Goal: Task Accomplishment & Management: Complete application form

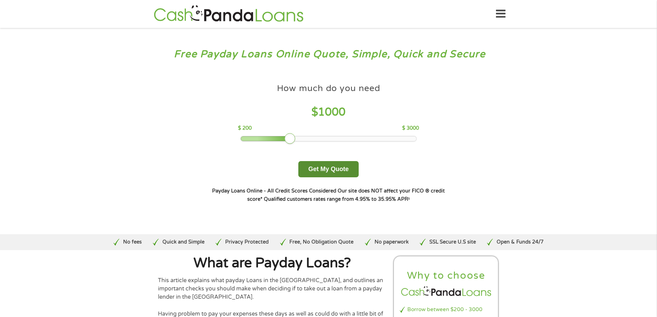
click at [334, 169] on button "Get My Quote" at bounding box center [328, 169] width 60 height 16
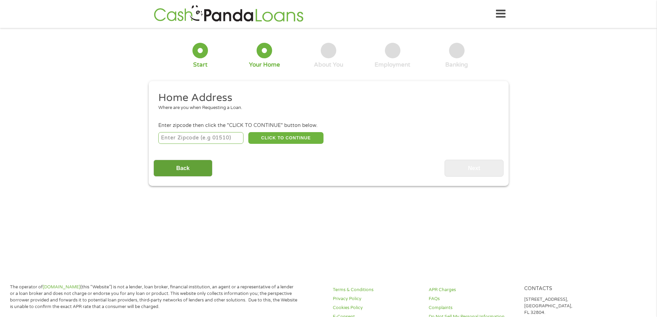
click at [186, 166] on input "Back" at bounding box center [182, 168] width 59 height 17
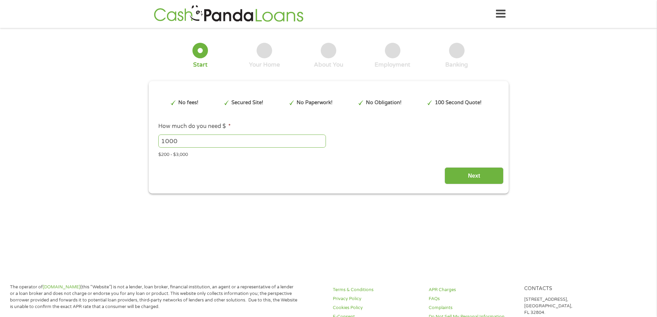
scroll to position [3, 3]
drag, startPoint x: 181, startPoint y: 144, endPoint x: 130, endPoint y: 147, distance: 50.8
click at [131, 147] on div "1 Start 2 Your Home 3 About You 4 Employment 5 Banking 6 This field is hidden w…" at bounding box center [328, 113] width 657 height 161
drag, startPoint x: 191, startPoint y: 143, endPoint x: 119, endPoint y: 154, distance: 73.2
click at [119, 154] on div "1 Start 2 Your Home 3 About You 4 Employment 5 Banking 6 This field is hidden w…" at bounding box center [328, 113] width 657 height 161
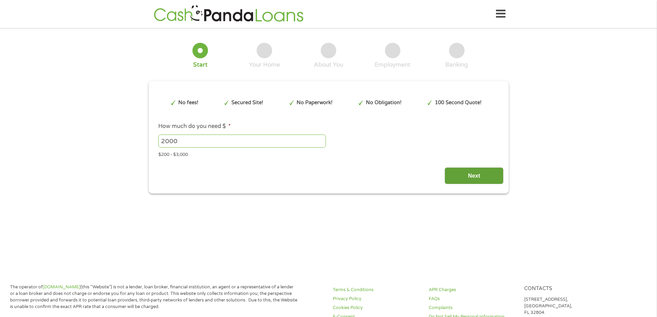
type input "2000"
drag, startPoint x: 473, startPoint y: 176, endPoint x: 482, endPoint y: 188, distance: 15.8
click at [474, 176] on input "Next" at bounding box center [474, 175] width 59 height 17
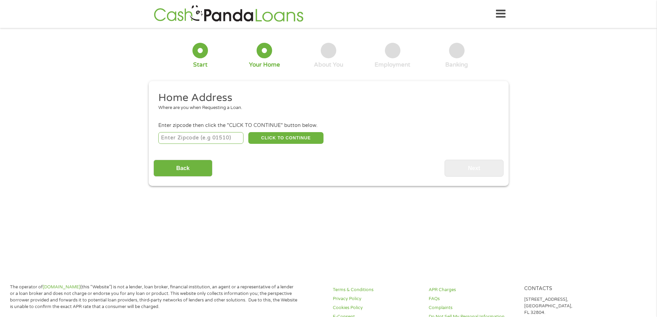
click at [210, 140] on input "number" at bounding box center [200, 138] width 85 height 12
type input "84043"
click at [284, 136] on button "CLICK TO CONTINUE" at bounding box center [285, 138] width 75 height 12
type input "84043"
type input "Lehi"
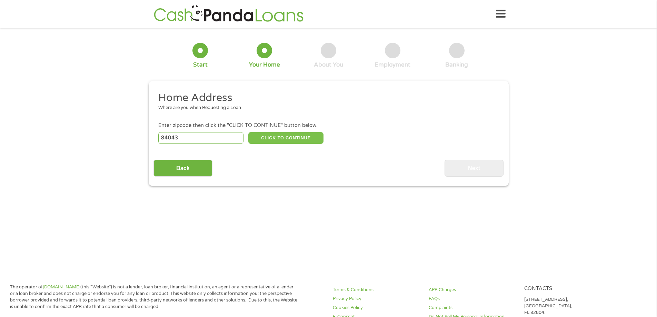
select select "Utah"
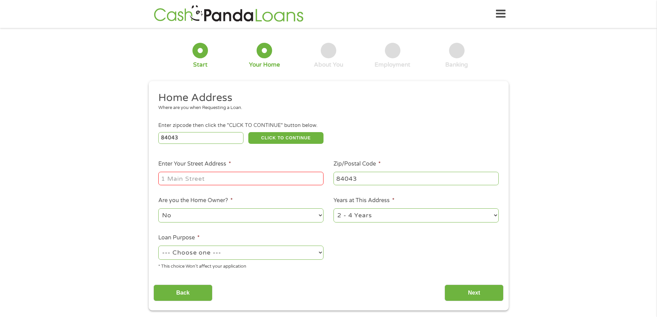
click at [184, 181] on input "Enter Your Street Address *" at bounding box center [240, 178] width 165 height 13
type input "866 W Valley View Way"
click at [378, 217] on select "1 Year or less 1 - 2 Years 2 - 4 Years Over 4 Years" at bounding box center [416, 215] width 165 height 14
select select "60months"
click at [334, 208] on select "1 Year or less 1 - 2 Years 2 - 4 Years Over 4 Years" at bounding box center [416, 215] width 165 height 14
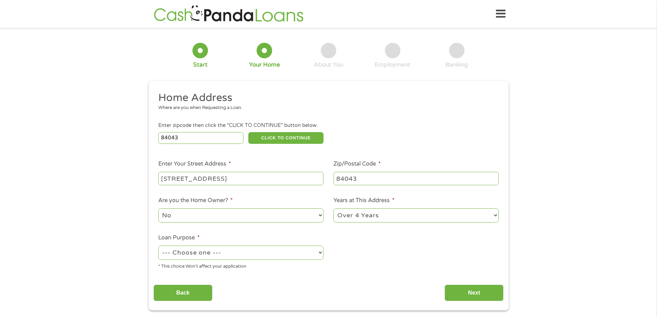
click at [256, 251] on select "--- Choose one --- Pay Bills Debt Consolidation Home Improvement Major Purchase…" at bounding box center [240, 253] width 165 height 14
select select "paybills"
click at [158, 246] on select "--- Choose one --- Pay Bills Debt Consolidation Home Improvement Major Purchase…" at bounding box center [240, 253] width 165 height 14
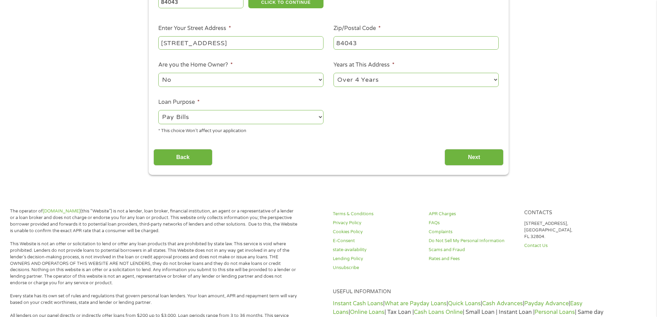
scroll to position [138, 0]
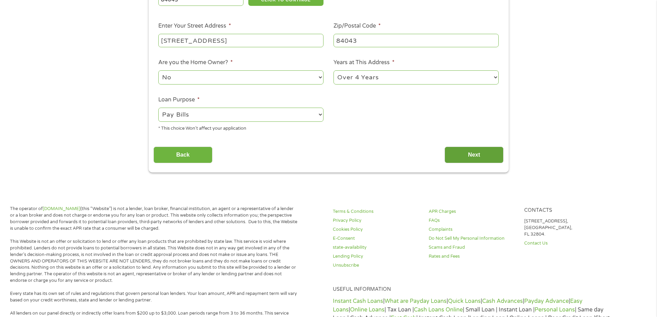
click at [474, 152] on input "Next" at bounding box center [474, 155] width 59 height 17
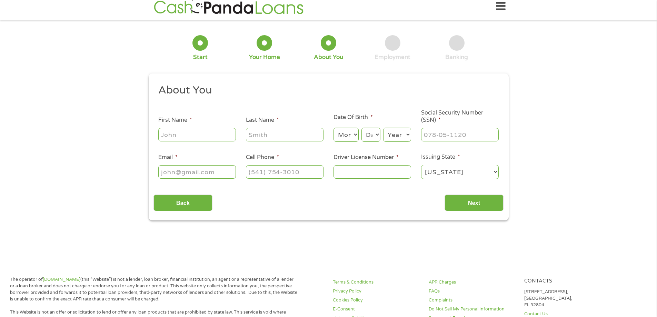
scroll to position [0, 0]
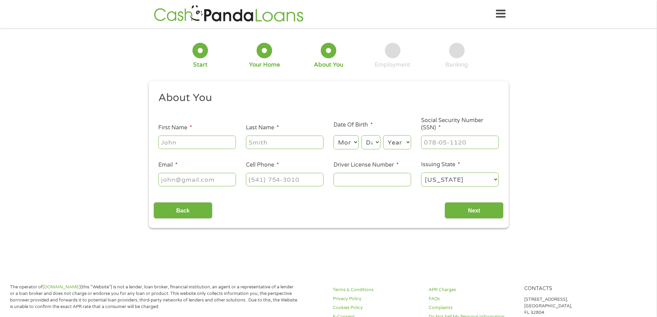
click at [204, 148] on input "First Name *" at bounding box center [197, 142] width 78 height 13
type input "R"
type input "Neah"
click at [258, 139] on input "Last Name *" at bounding box center [285, 142] width 78 height 13
type input "Ahhing"
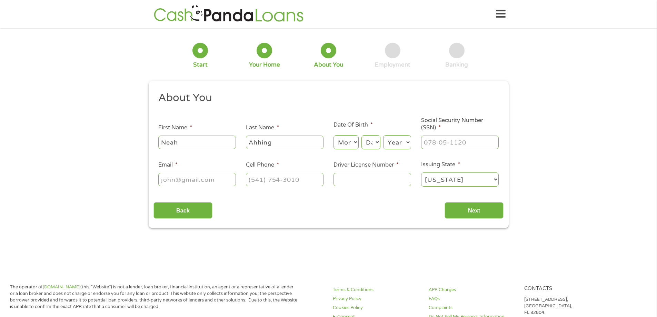
click at [352, 146] on select "Month 1 2 3 4 5 6 7 8 9 10 11 12" at bounding box center [346, 142] width 25 height 14
select select "6"
click at [334, 135] on select "Month 1 2 3 4 5 6 7 8 9 10 11 12" at bounding box center [346, 142] width 25 height 14
drag, startPoint x: 371, startPoint y: 143, endPoint x: 372, endPoint y: 157, distance: 13.8
click at [371, 143] on select "Day 1 2 3 4 5 6 7 8 9 10 11 12 13 14 15 16 17 18 19 20 21 22 23 24 25 26 27 28 …" at bounding box center [370, 142] width 19 height 14
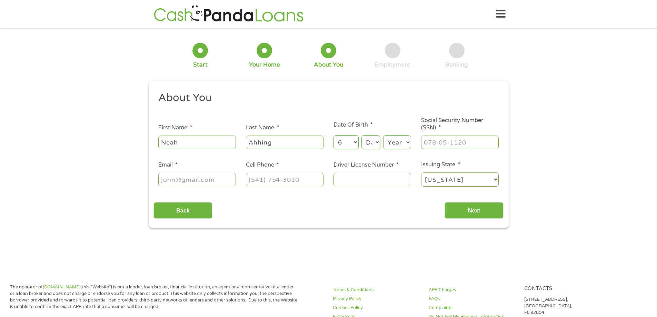
select select "6"
click at [361, 135] on select "Day 1 2 3 4 5 6 7 8 9 10 11 12 13 14 15 16 17 18 19 20 21 22 23 24 25 26 27 28 …" at bounding box center [370, 142] width 19 height 14
drag, startPoint x: 395, startPoint y: 142, endPoint x: 394, endPoint y: 149, distance: 7.0
click at [395, 142] on select "Year 2007 2006 2005 2004 2003 2002 2001 2000 1999 1998 1997 1996 1995 1994 1993…" at bounding box center [397, 142] width 28 height 14
select select "1966"
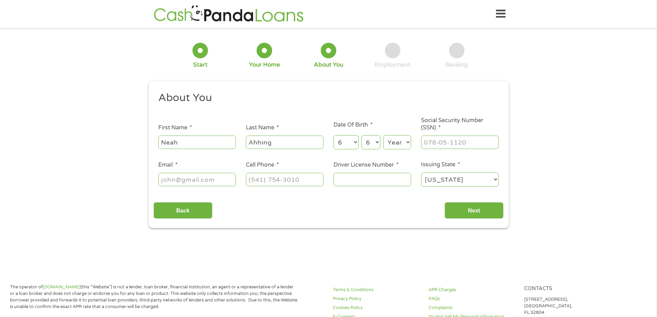
click at [383, 135] on select "Year 2007 2006 2005 2004 2003 2002 2001 2000 1999 1998 1997 1996 1995 1994 1993…" at bounding box center [397, 142] width 28 height 14
click at [430, 144] on input "___-__-____" at bounding box center [460, 142] width 78 height 13
type input "576-35-8361"
click at [191, 174] on input "Email *" at bounding box center [197, 179] width 78 height 13
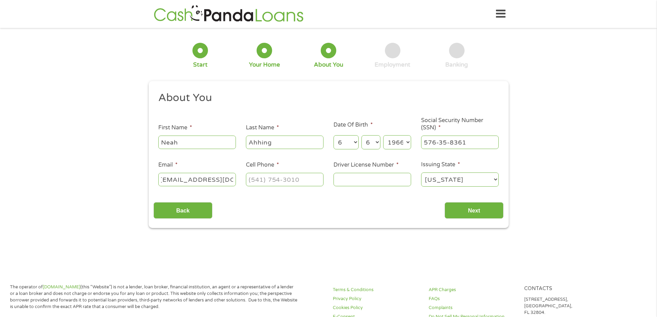
type input "neaahhing@gmail.com"
click at [276, 181] on input "(___) ___-____" at bounding box center [285, 179] width 78 height 13
click at [361, 177] on input "Driver License Number *" at bounding box center [373, 179] width 78 height 13
type input "(385) 223-4635"
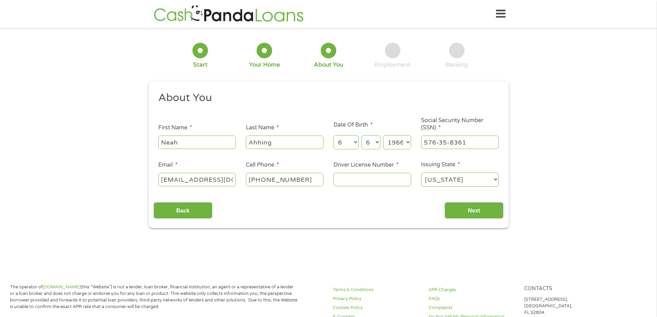
click at [371, 178] on input "Driver License Number *" at bounding box center [373, 179] width 78 height 13
type input "231545690"
click at [476, 209] on input "Next" at bounding box center [474, 210] width 59 height 17
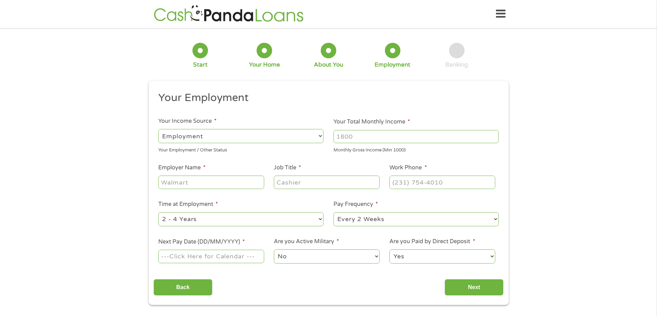
scroll to position [3, 3]
click at [231, 136] on select "--- Choose one --- Employment Self Employed Benefits" at bounding box center [240, 136] width 165 height 14
select select "benefits"
click at [158, 129] on select "--- Choose one --- Employment Self Employed Benefits" at bounding box center [240, 136] width 165 height 14
type input "Other"
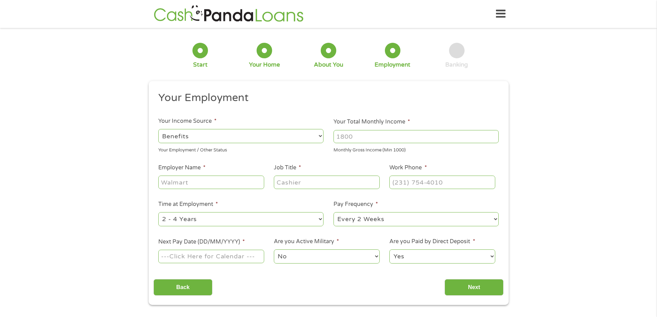
type input "(385) 223-4635"
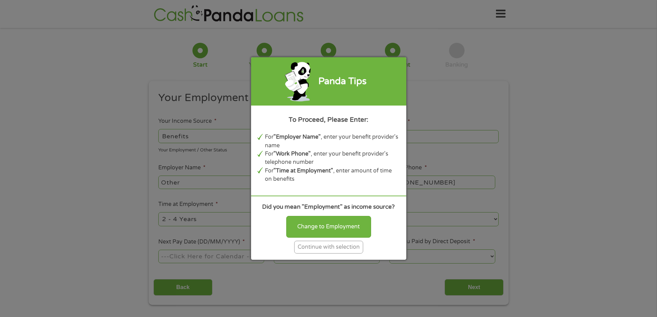
click at [195, 137] on div "Panda Tips To Proceed, Please Enter: For "Employer Name" , enter your benefit p…" at bounding box center [328, 158] width 657 height 317
click at [315, 228] on div "Change to Employment" at bounding box center [328, 226] width 85 height 21
select select "fullTime"
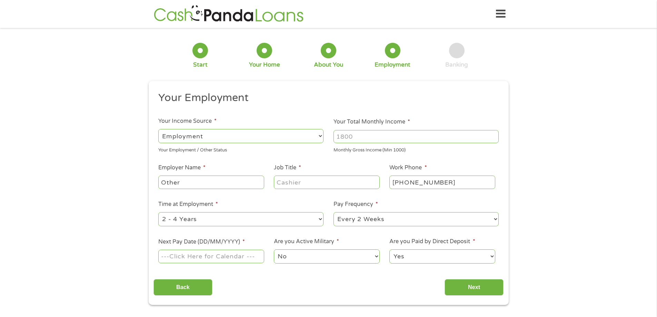
drag, startPoint x: 216, startPoint y: 139, endPoint x: 137, endPoint y: 137, distance: 79.0
click at [137, 137] on div "1 Start 2 Your Home 3 About You 4 Employment 5 Banking 6 This field is hidden w…" at bounding box center [328, 169] width 657 height 272
drag, startPoint x: 205, startPoint y: 133, endPoint x: 213, endPoint y: 136, distance: 7.9
click at [207, 133] on select "--- Choose one --- Employment Self Employed Benefits" at bounding box center [240, 136] width 165 height 14
click at [373, 140] on input "Your Total Monthly Income *" at bounding box center [416, 136] width 165 height 13
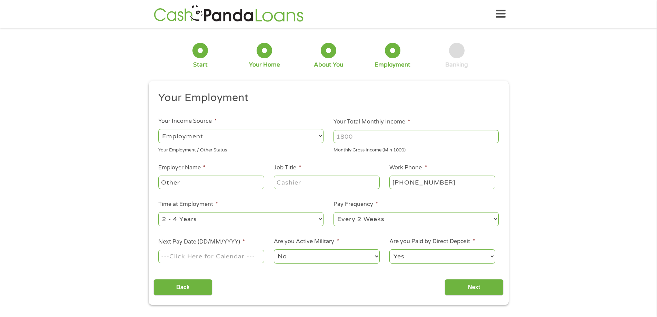
click at [195, 180] on input "Other" at bounding box center [211, 182] width 106 height 13
drag, startPoint x: 195, startPoint y: 180, endPoint x: 97, endPoint y: 191, distance: 98.6
click at [97, 191] on div "1 Start 2 Your Home 3 About You 4 Employment 5 Banking 6 This field is hidden w…" at bounding box center [328, 169] width 657 height 272
type input "Social Security"
drag, startPoint x: 283, startPoint y: 180, endPoint x: 310, endPoint y: 204, distance: 36.1
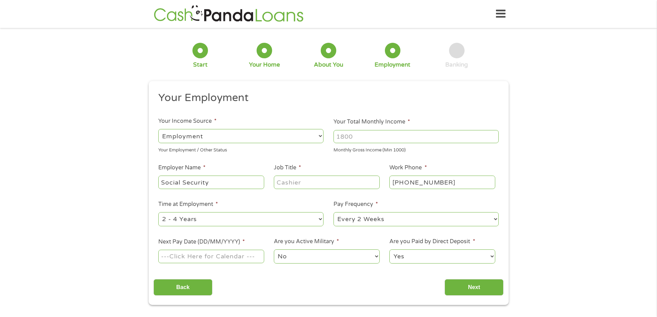
click at [285, 181] on input "Job Title *" at bounding box center [327, 182] width 106 height 13
type input "Recipient"
click at [377, 137] on input "Your Total Monthly Income *" at bounding box center [416, 136] width 165 height 13
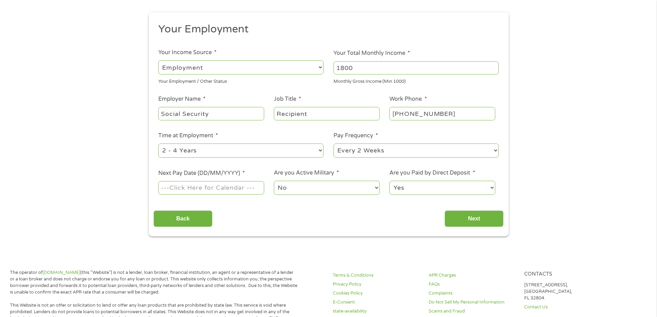
scroll to position [69, 0]
type input "1800"
click at [212, 154] on select "--- Choose one --- 1 Year or less 1 - 2 Years 2 - 4 Years Over 4 Years" at bounding box center [240, 150] width 165 height 14
select select "60months"
click at [158, 143] on select "--- Choose one --- 1 Year or less 1 - 2 Years 2 - 4 Years Over 4 Years" at bounding box center [240, 150] width 165 height 14
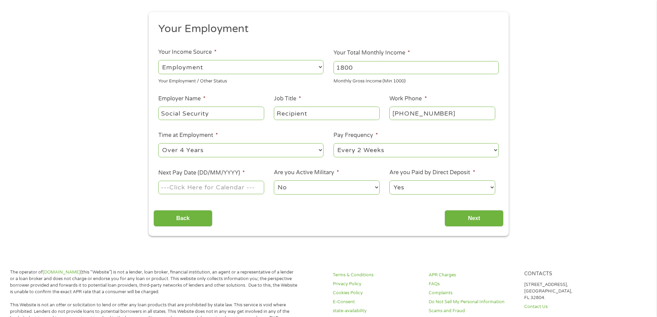
click at [387, 152] on select "--- Choose one --- Every 2 Weeks Every Week Monthly Semi-Monthly" at bounding box center [416, 150] width 165 height 14
select select "monthly"
click at [334, 143] on select "--- Choose one --- Every 2 Weeks Every Week Monthly Semi-Monthly" at bounding box center [416, 150] width 165 height 14
click at [211, 184] on body "Home Get Loan Offer How it works FAQs Blog Cash Loans Quick Loans Online Loans …" at bounding box center [328, 307] width 657 height 752
click at [202, 190] on input "Next Pay Date (DD/MM/YYYY) *" at bounding box center [211, 187] width 106 height 13
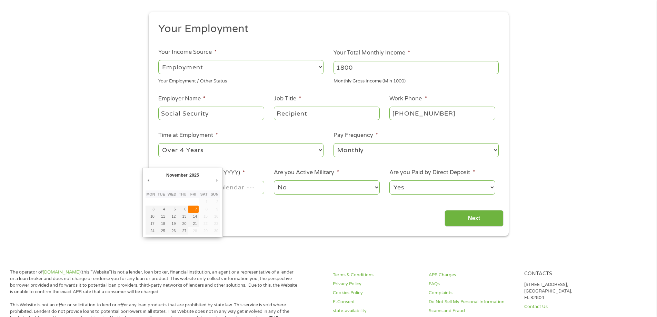
type input "07/11/2025"
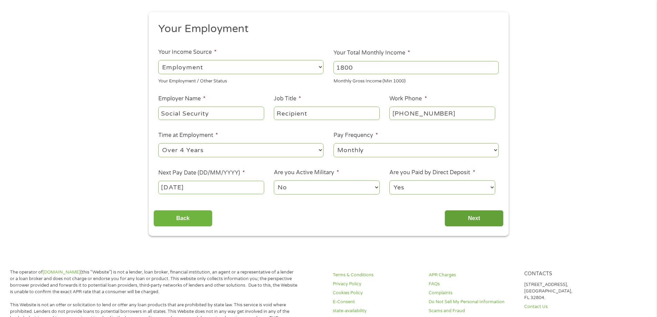
click at [473, 217] on input "Next" at bounding box center [474, 218] width 59 height 17
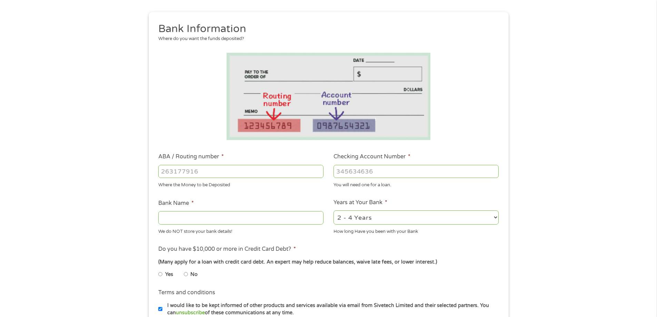
click at [198, 171] on input "ABA / Routing number *" at bounding box center [240, 171] width 165 height 13
type input "124002971"
type input "WELLS FARGO BANK NA"
type input "124002971"
click at [370, 172] on input "Checking Account Number *" at bounding box center [416, 171] width 165 height 13
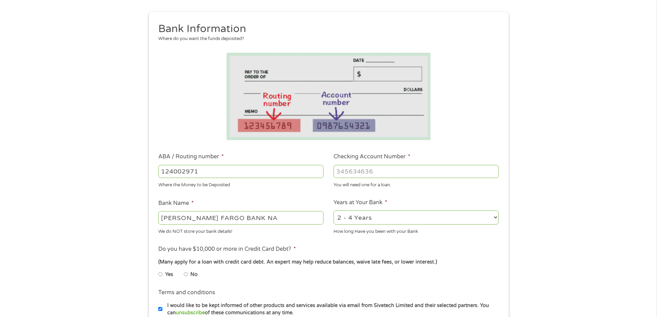
click at [363, 175] on input "Checking Account Number *" at bounding box center [416, 171] width 165 height 13
type input "3782263531"
click at [370, 219] on select "2 - 4 Years 6 - 12 Months 1 - 2 Years Over 4 Years" at bounding box center [416, 217] width 165 height 14
select select "60months"
click at [334, 210] on select "2 - 4 Years 6 - 12 Months 1 - 2 Years Over 4 Years" at bounding box center [416, 217] width 165 height 14
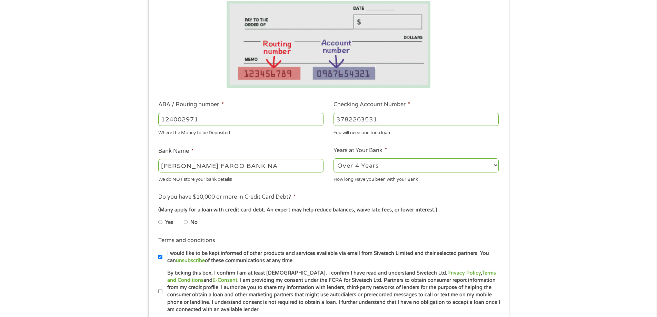
scroll to position [172, 0]
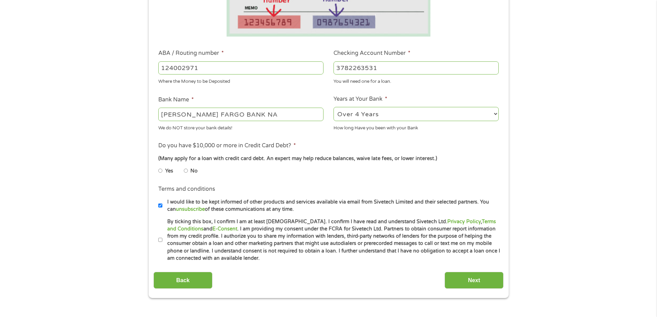
click at [186, 171] on input "No" at bounding box center [186, 170] width 4 height 11
radio input "true"
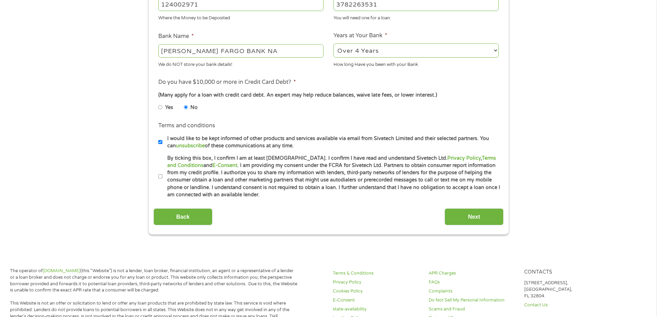
scroll to position [241, 0]
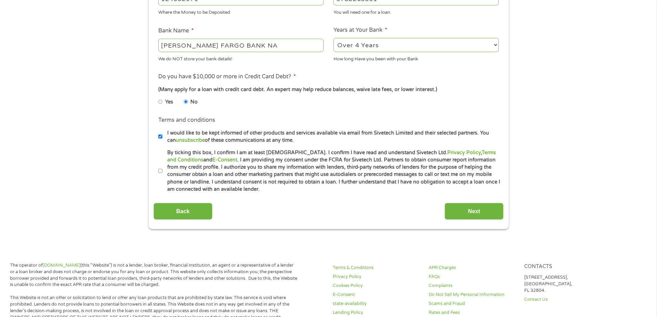
drag, startPoint x: 161, startPoint y: 172, endPoint x: 181, endPoint y: 175, distance: 19.8
click at [162, 172] on li "By ticking this box, I confirm I am at least 18 years old. I confirm I have rea…" at bounding box center [330, 171] width 345 height 44
click at [162, 170] on label "By ticking this box, I confirm I am at least 18 years old. I confirm I have rea…" at bounding box center [331, 171] width 338 height 44
click at [162, 170] on input "By ticking this box, I confirm I am at least 18 years old. I confirm I have rea…" at bounding box center [160, 171] width 4 height 11
checkbox input "true"
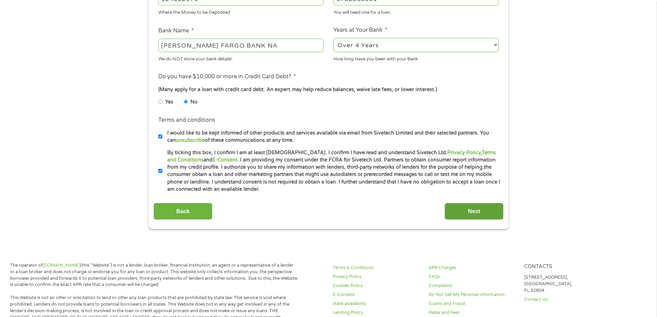
click at [474, 211] on input "Next" at bounding box center [474, 211] width 59 height 17
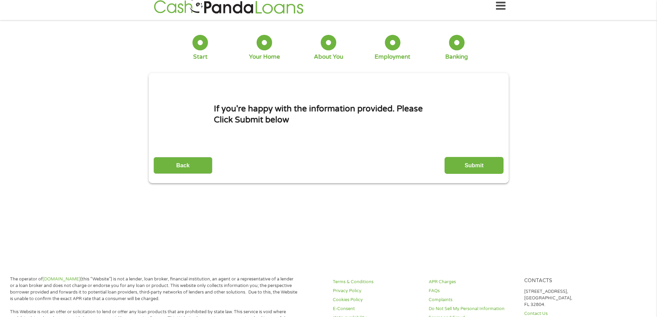
scroll to position [0, 0]
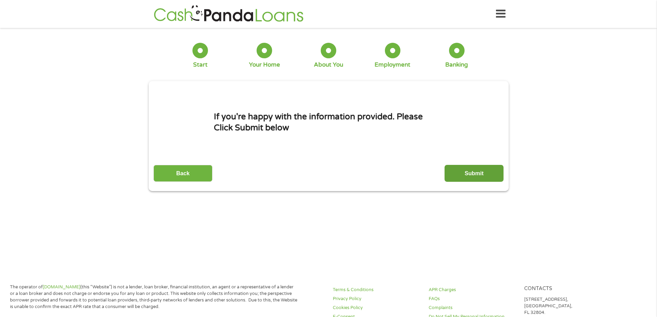
click at [476, 174] on input "Submit" at bounding box center [474, 173] width 59 height 17
